Goal: Find specific page/section: Find specific page/section

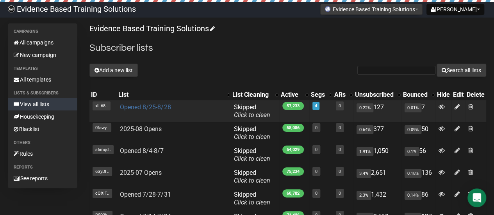
click at [152, 107] on link "Opened 8/25-8/28" at bounding box center [145, 106] width 51 height 7
click at [154, 107] on link "Opened 8/25-8/28" at bounding box center [145, 106] width 51 height 7
click at [144, 108] on link "Opened 8/25-8/28" at bounding box center [145, 106] width 51 height 7
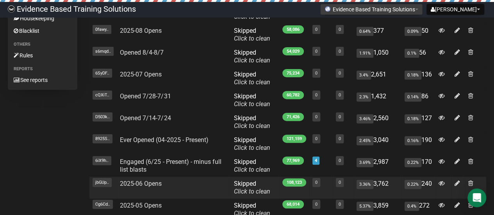
scroll to position [176, 0]
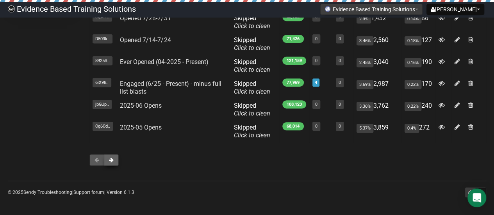
click at [116, 158] on button at bounding box center [111, 160] width 15 height 12
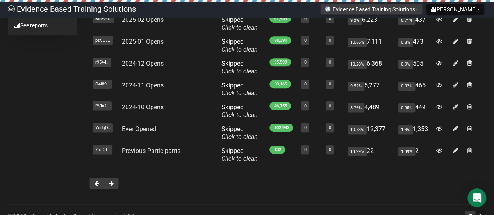
scroll to position [176, 0]
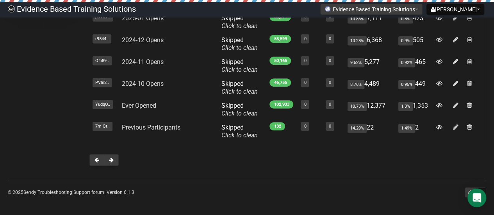
click at [120, 162] on div at bounding box center [287, 160] width 396 height 12
click at [117, 162] on button at bounding box center [111, 160] width 15 height 12
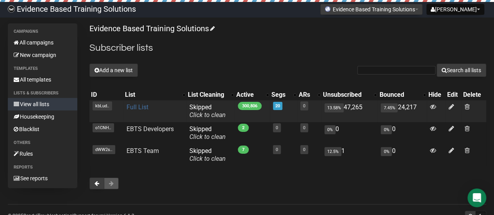
click at [143, 107] on link "Full List" at bounding box center [137, 106] width 22 height 7
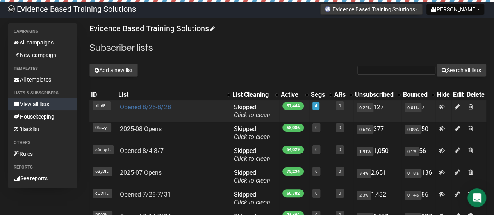
click at [144, 108] on link "Opened 8/25-8/28" at bounding box center [145, 106] width 51 height 7
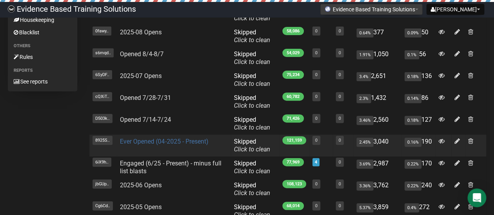
scroll to position [176, 0]
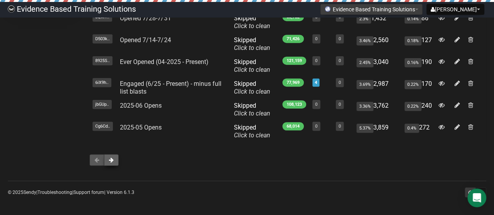
click at [114, 160] on button at bounding box center [111, 160] width 15 height 12
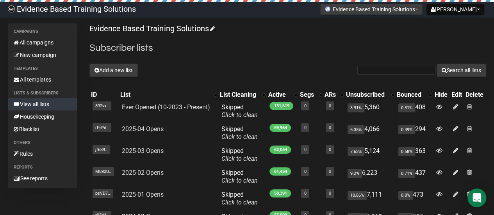
scroll to position [176, 0]
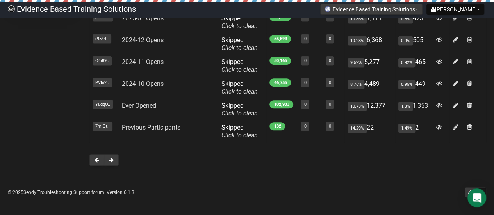
click at [113, 160] on span at bounding box center [111, 159] width 5 height 5
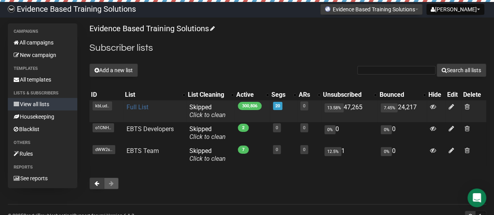
click at [139, 109] on link "Full List" at bounding box center [137, 106] width 22 height 7
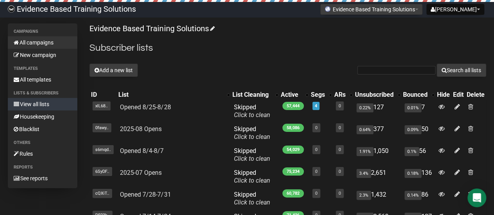
click at [32, 45] on link "All campaigns" at bounding box center [42, 42] width 69 height 12
